Goal: Register for event/course

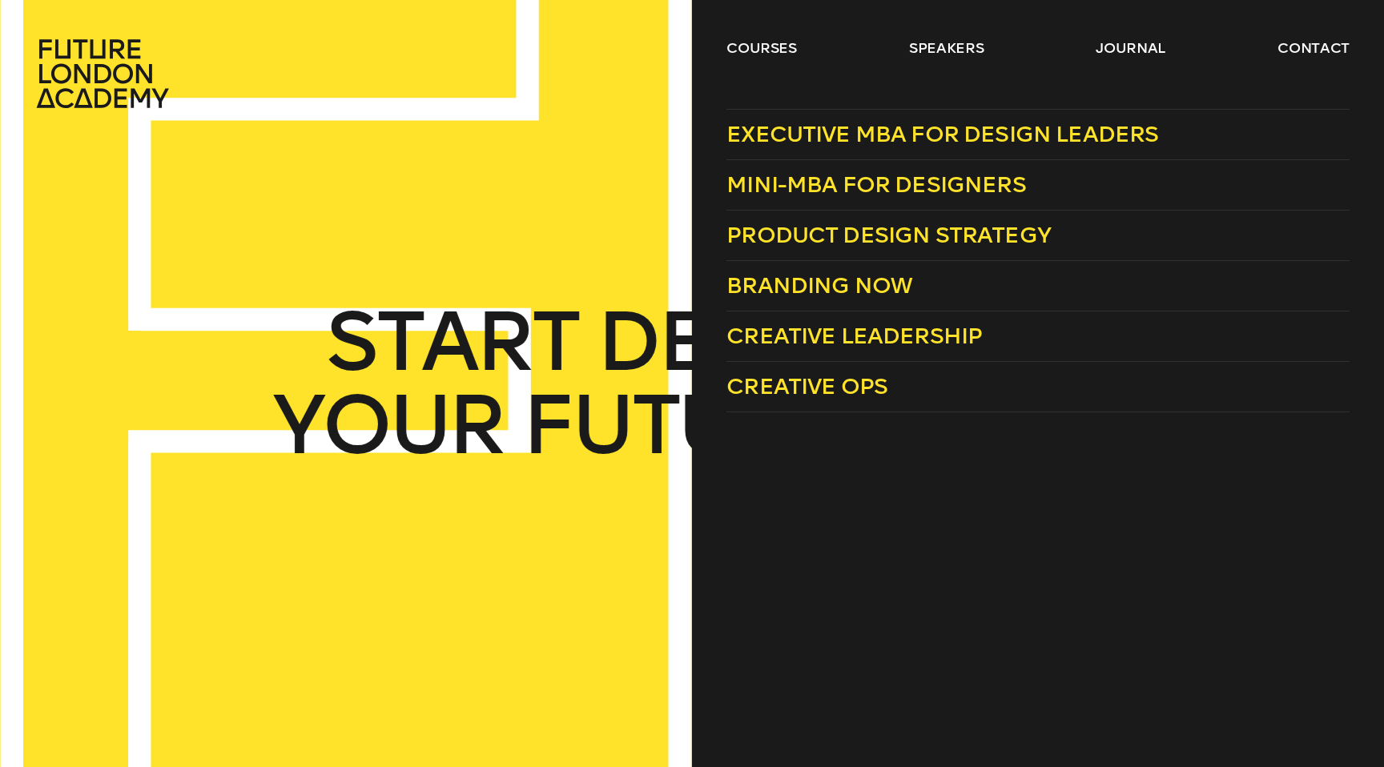
click at [782, 47] on link "courses" at bounding box center [761, 47] width 70 height 19
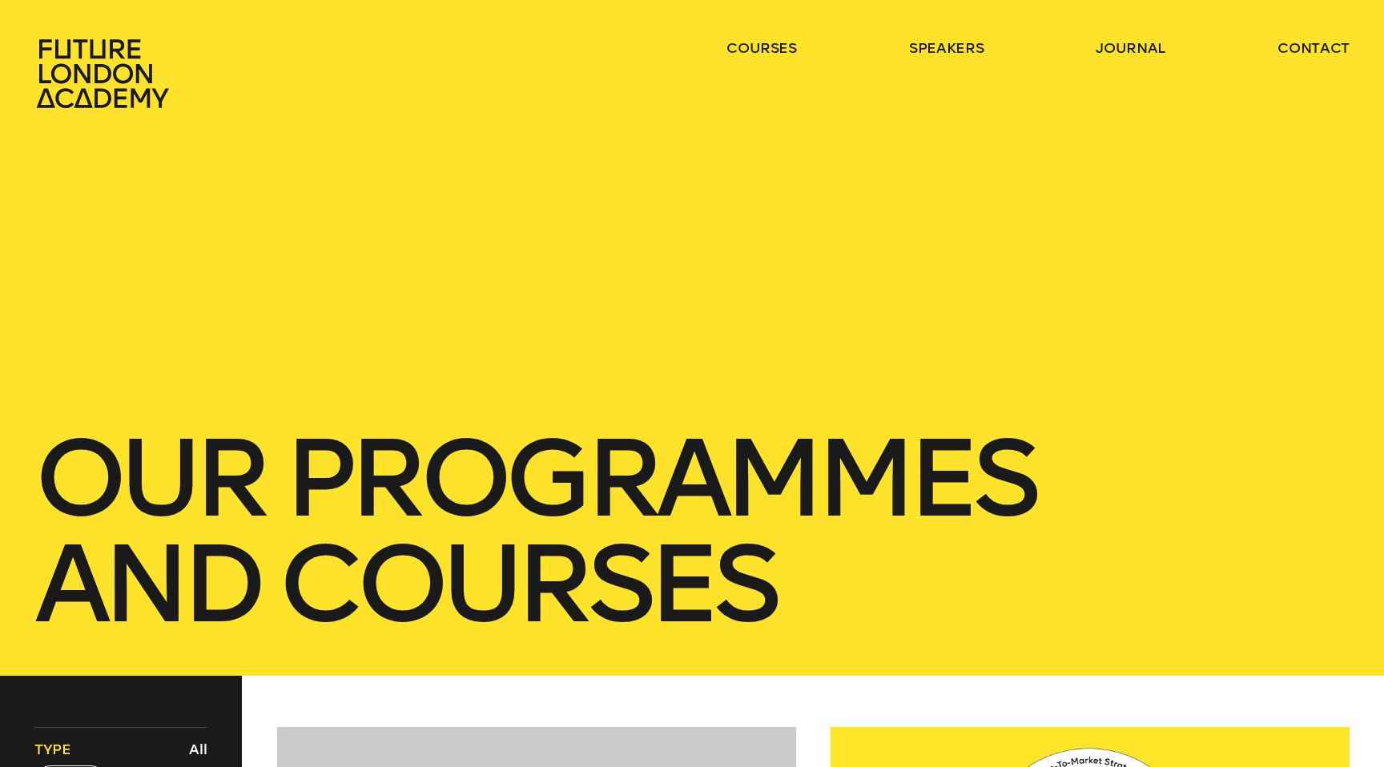
click at [782, 47] on link "courses" at bounding box center [761, 47] width 70 height 19
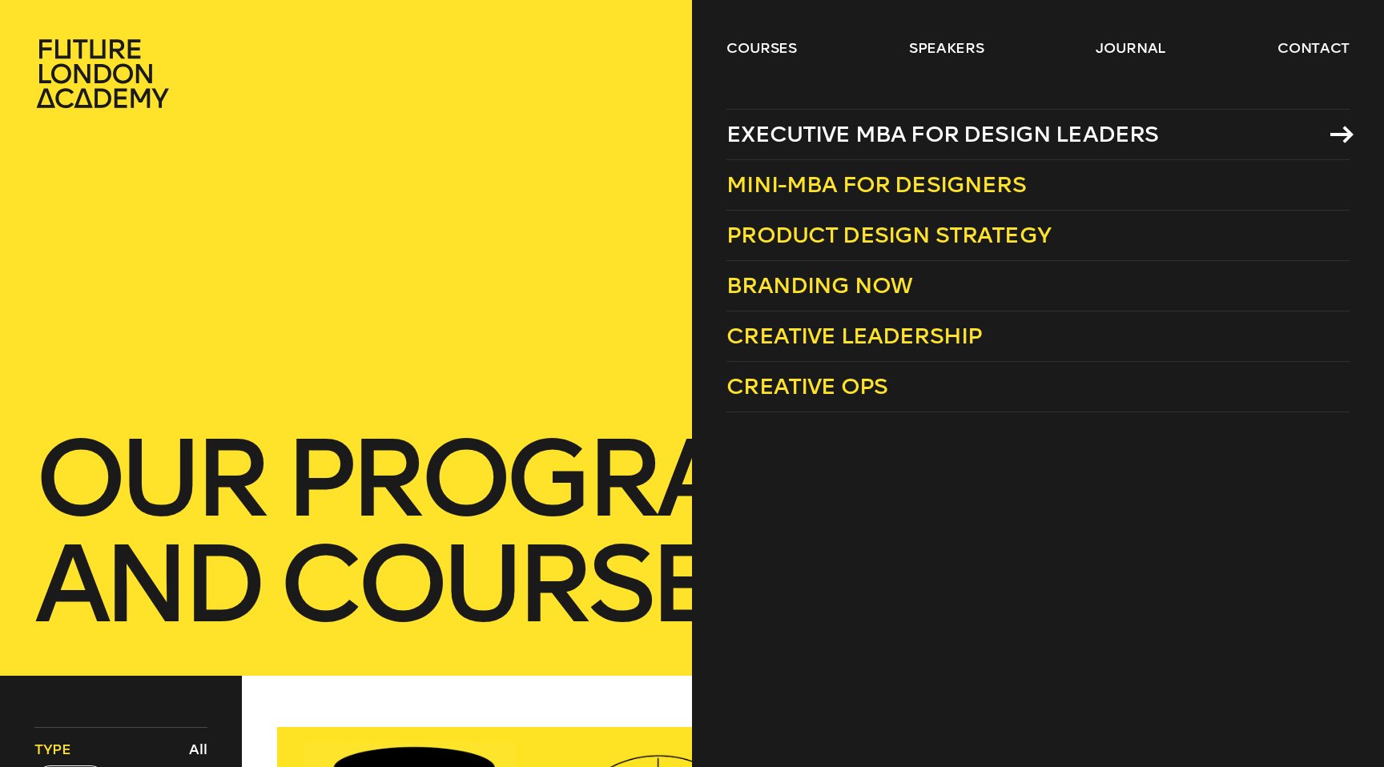
click at [1340, 135] on icon at bounding box center [1341, 135] width 23 height 18
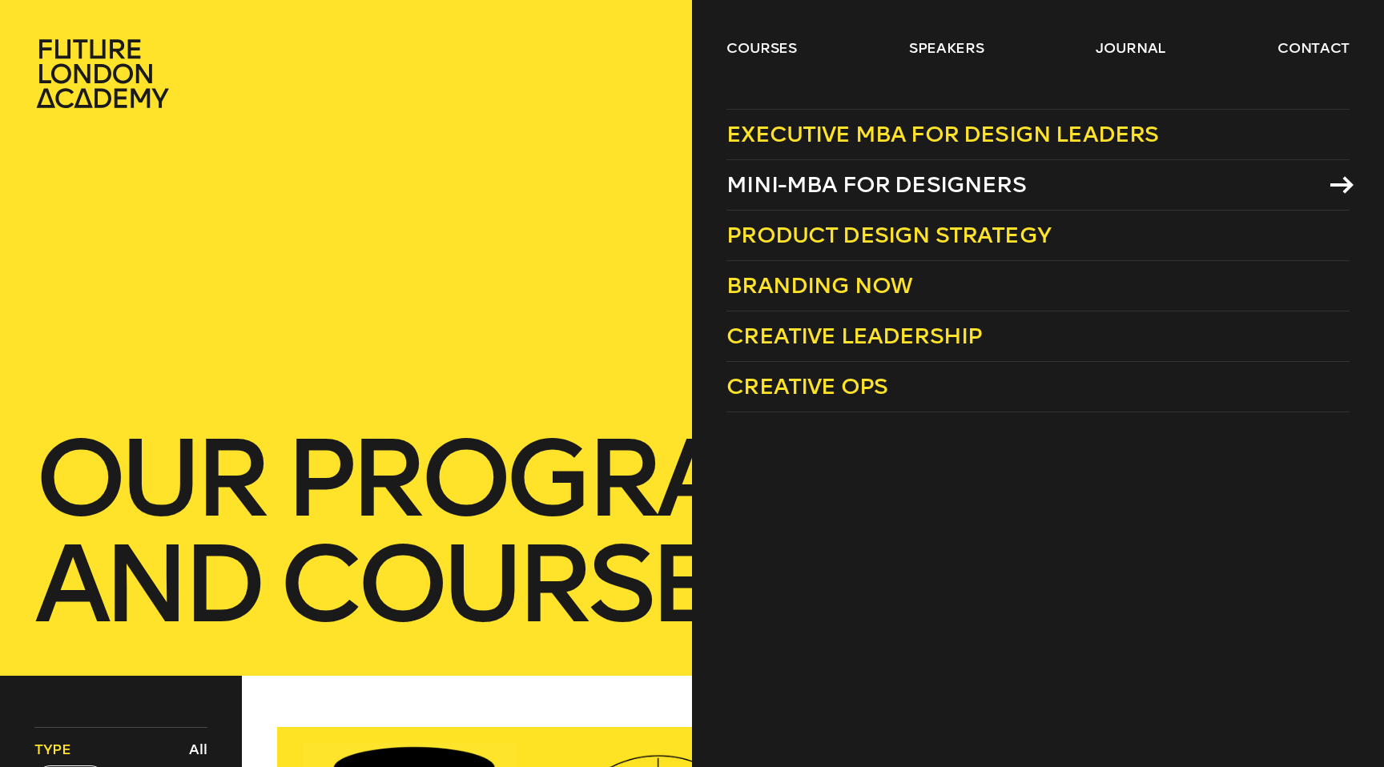
click at [938, 193] on span "Mini-MBA for Designers" at bounding box center [875, 184] width 299 height 26
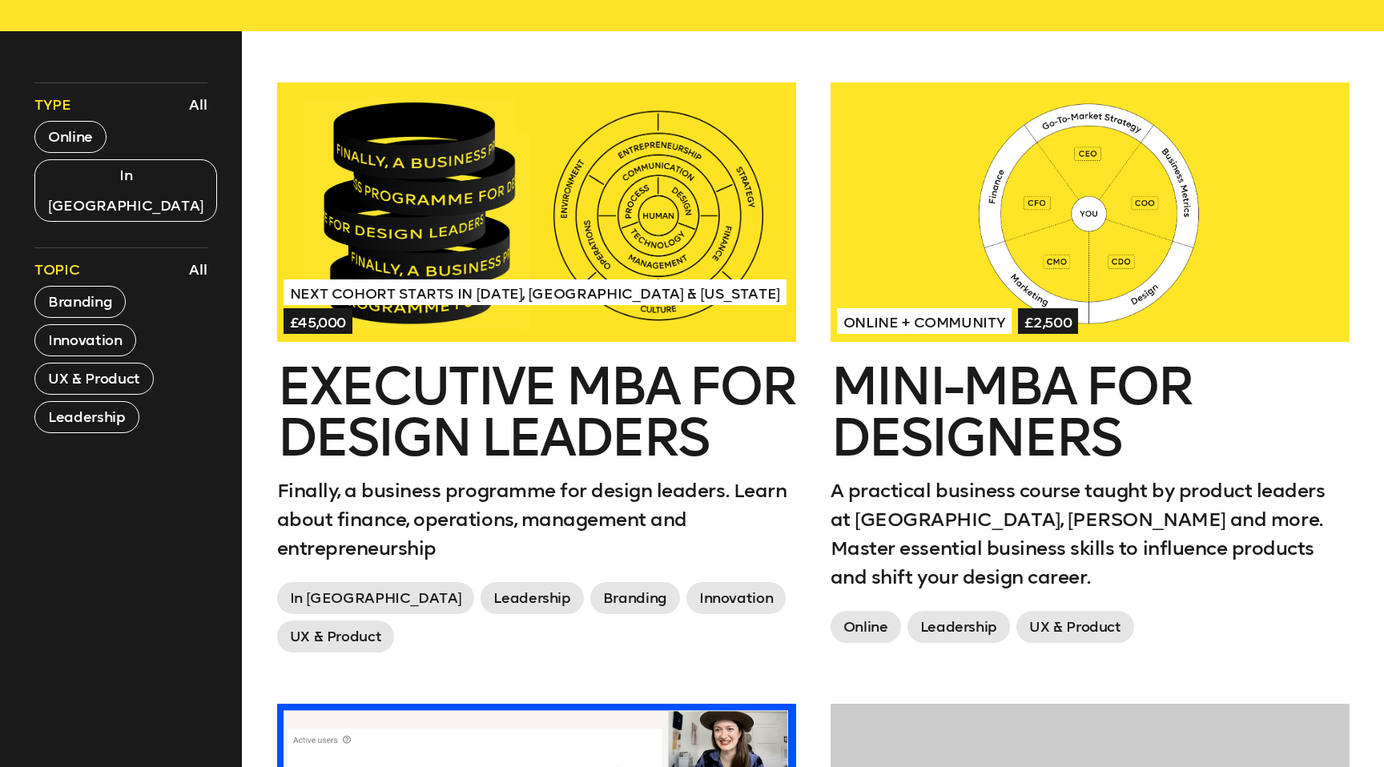
scroll to position [622, 0]
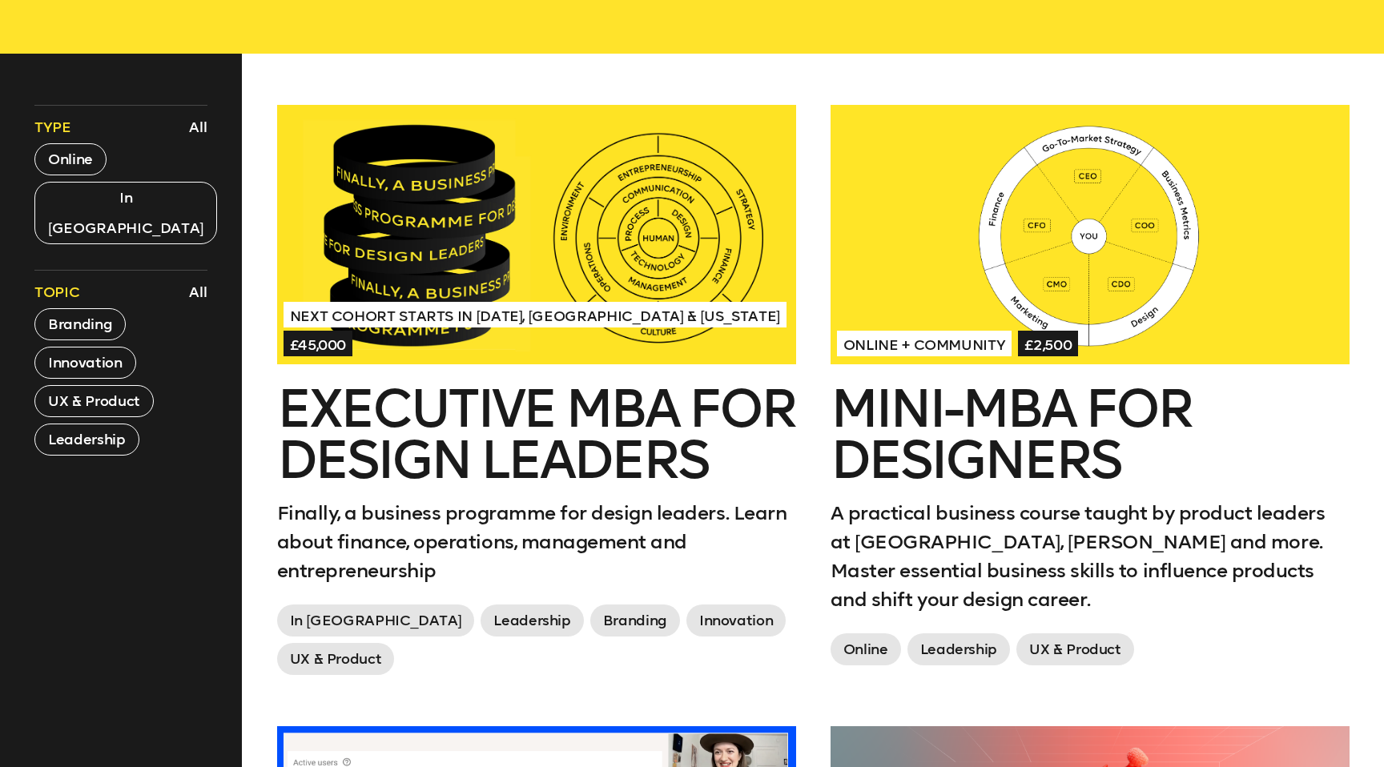
click at [806, 205] on div "Next Cohort Starts in [DATE], [GEOGRAPHIC_DATA] & [US_STATE] £45,000 Executive …" at bounding box center [535, 415] width 553 height 621
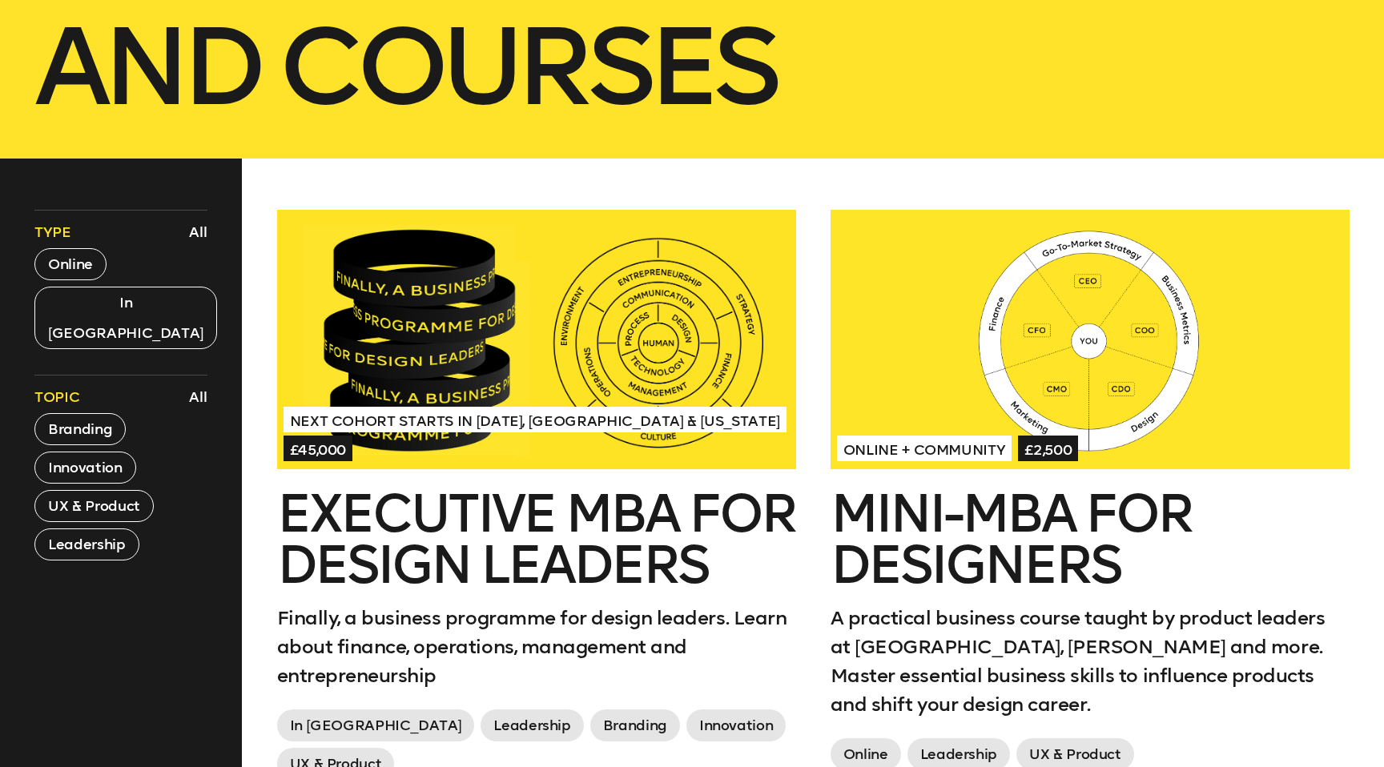
scroll to position [518, 0]
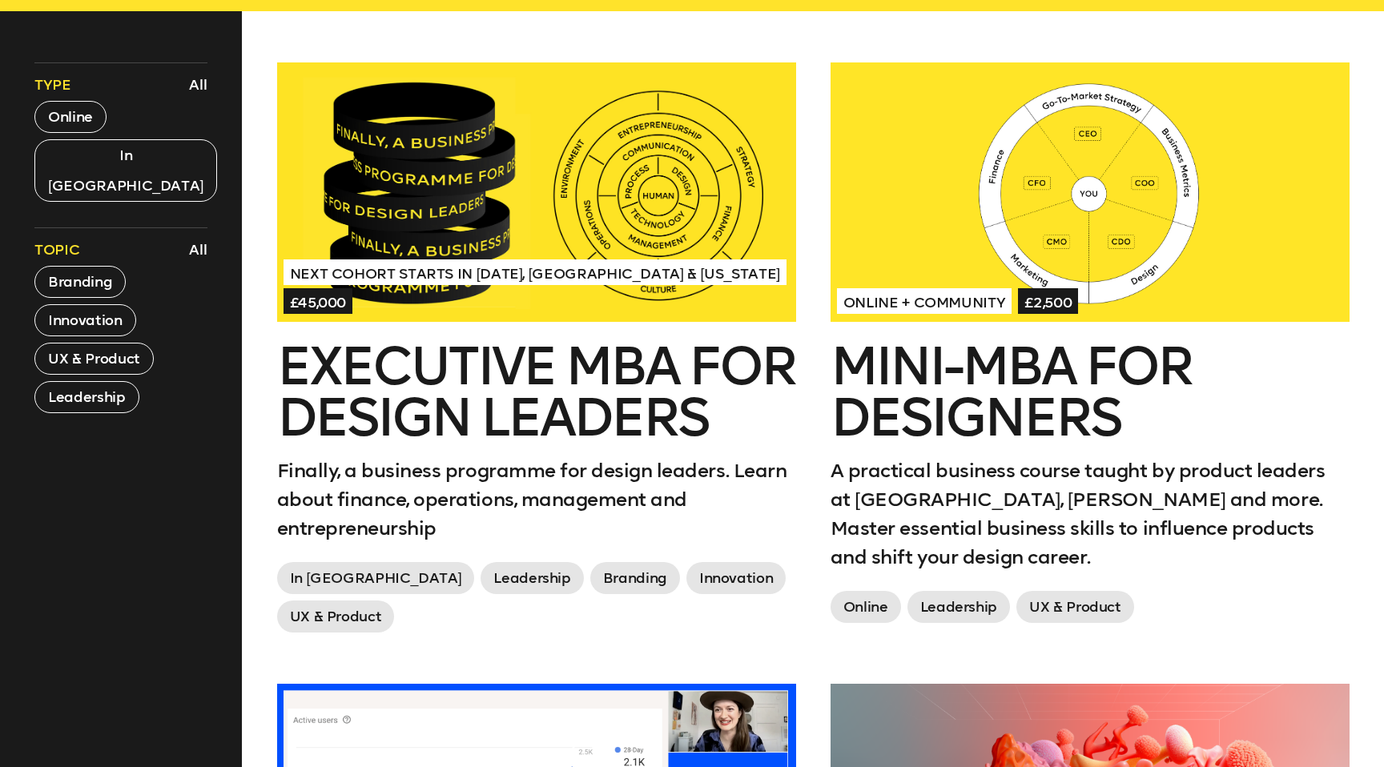
scroll to position [667, 0]
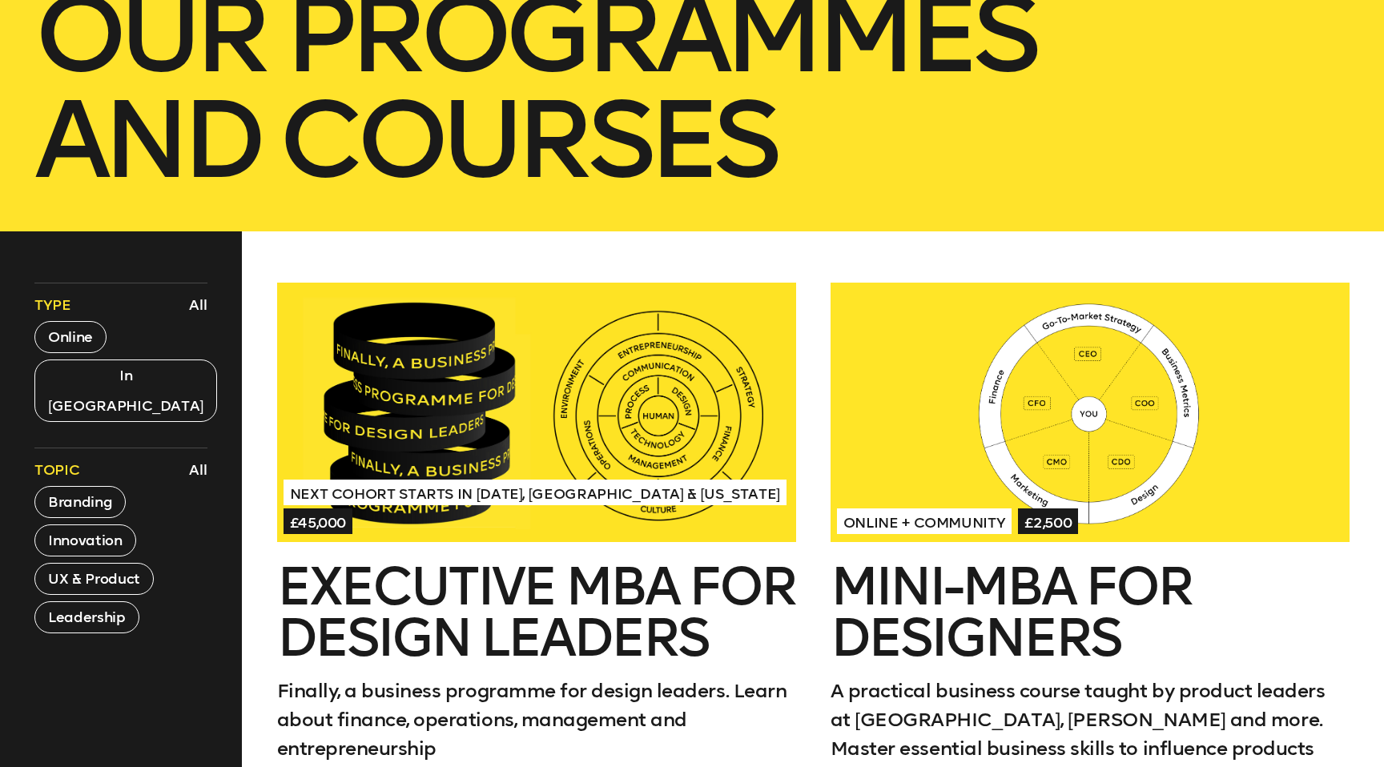
scroll to position [0, 0]
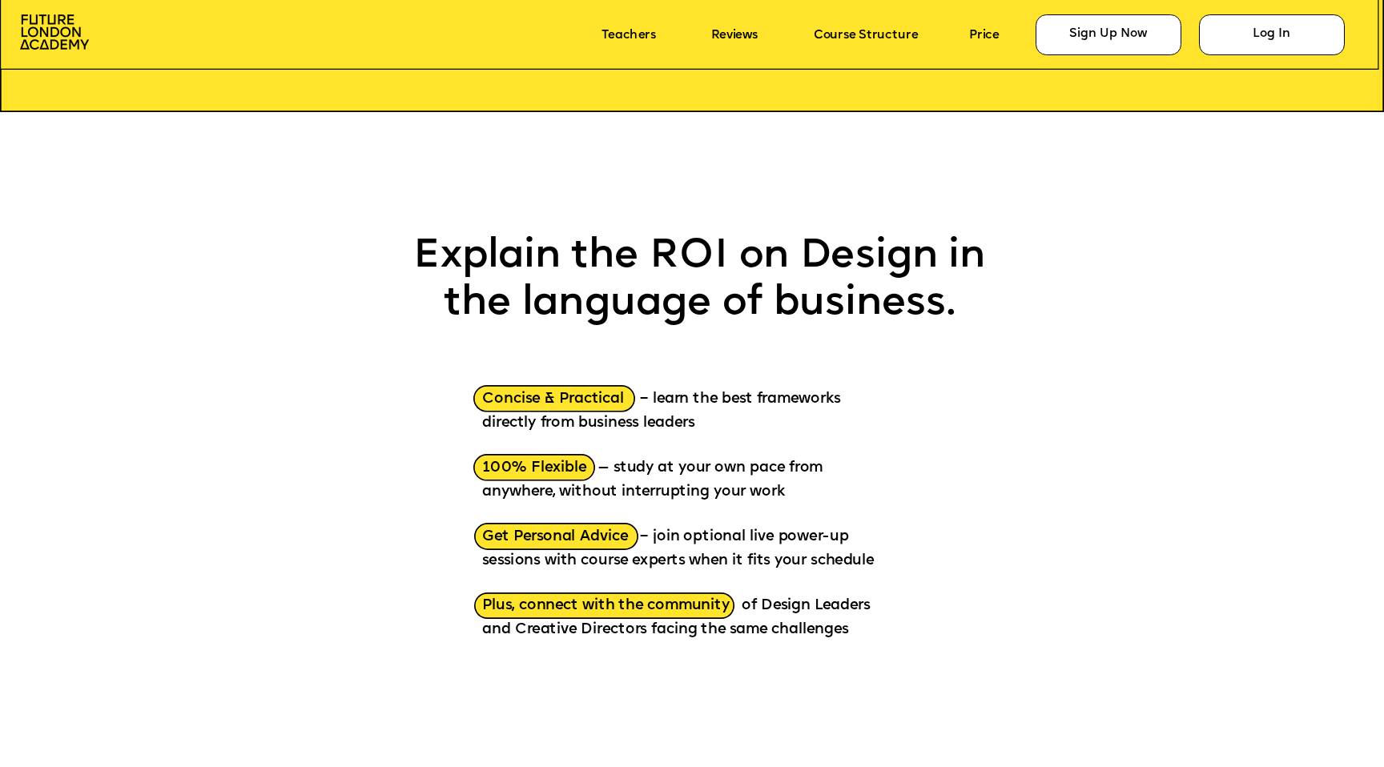
scroll to position [1955, 0]
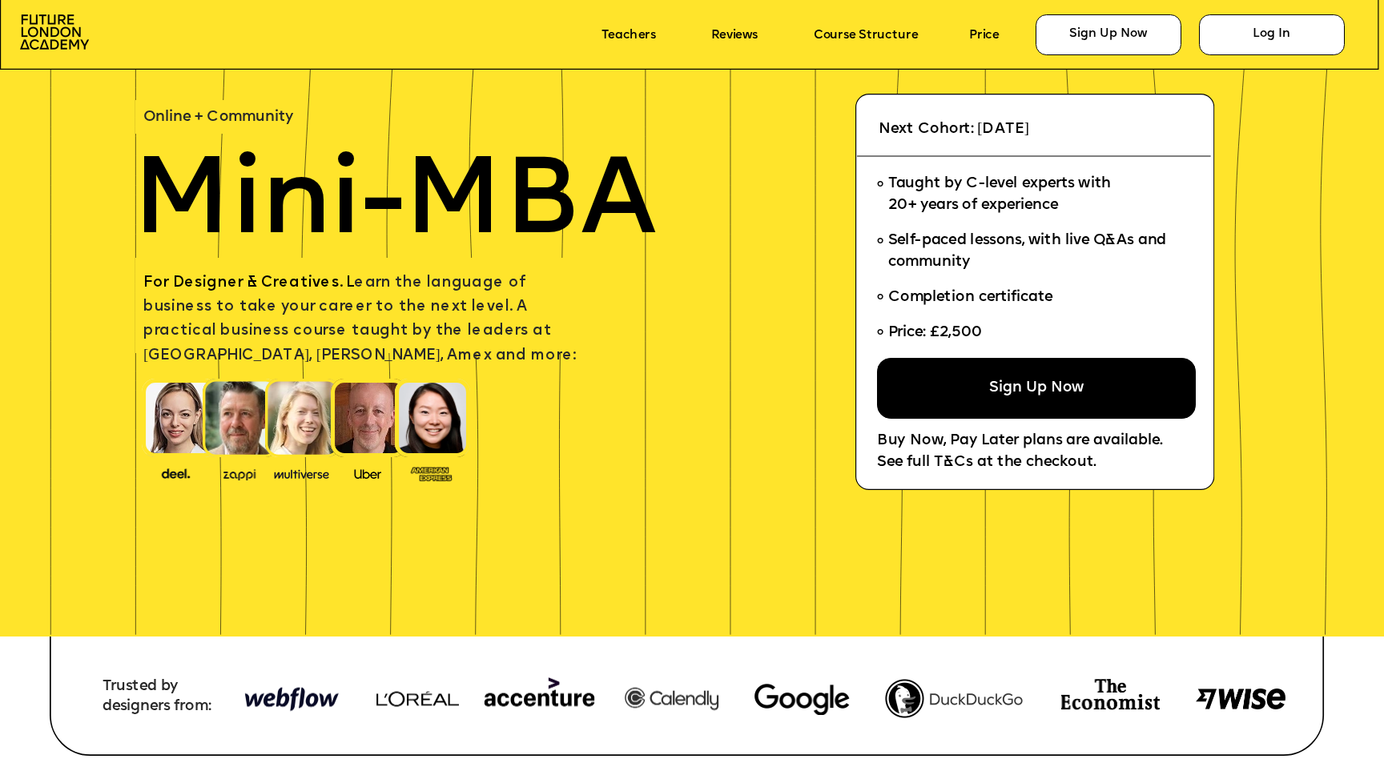
scroll to position [0, 0]
